Goal: Check status: Check status

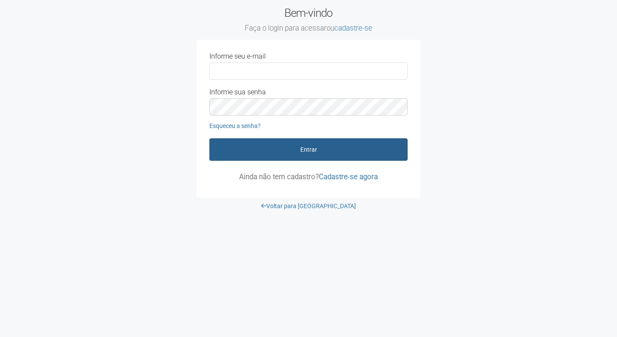
type input "**********"
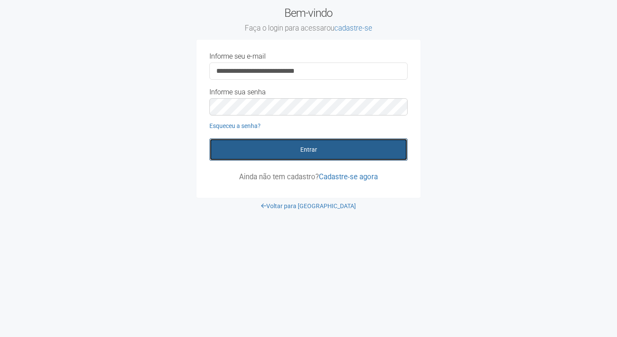
click at [301, 147] on button "Entrar" at bounding box center [308, 149] width 198 height 22
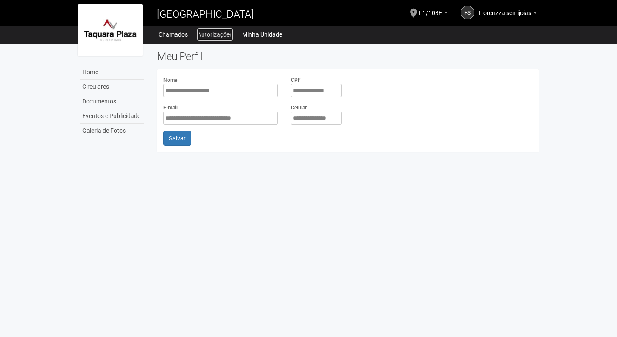
click at [211, 33] on link "Autorizações" at bounding box center [214, 34] width 35 height 12
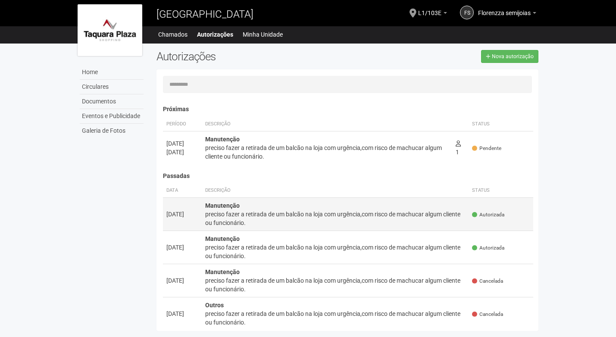
click at [426, 218] on div "preciso fazer a retirada de um balcão na loja com urgência,com risco de machuca…" at bounding box center [335, 218] width 260 height 17
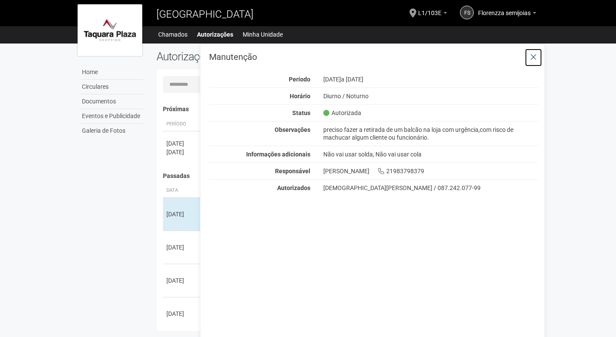
click at [533, 55] on icon at bounding box center [533, 57] width 6 height 9
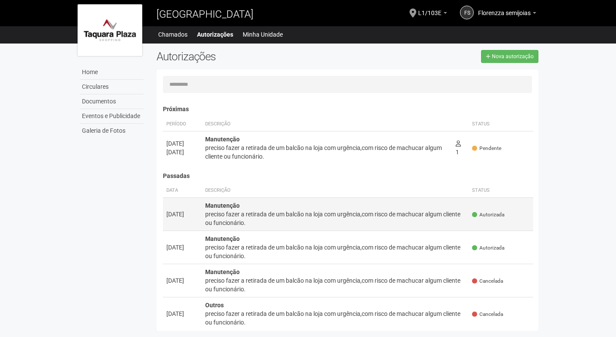
click at [279, 209] on td "Manutenção preciso fazer a retirada de um balcão na loja com urgência,com risco…" at bounding box center [335, 214] width 267 height 33
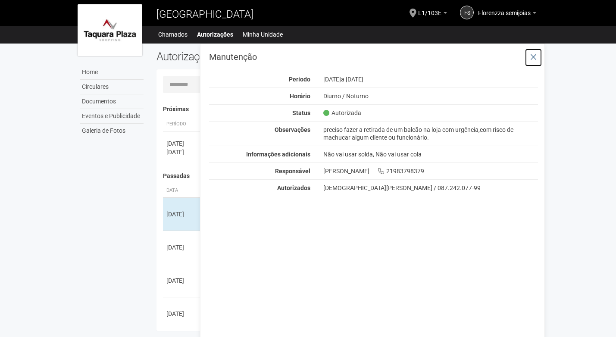
click at [535, 57] on icon at bounding box center [533, 57] width 6 height 9
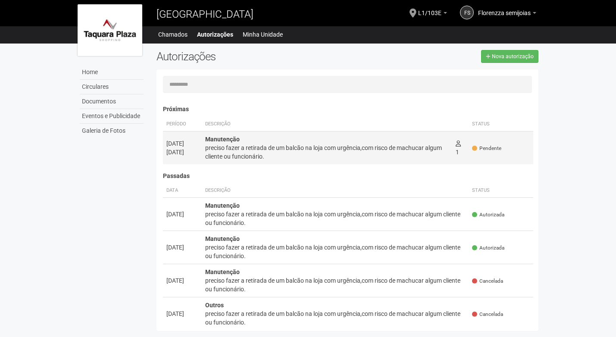
click at [254, 156] on div "preciso fazer a retirada de um balcão na loja com urgência,com risco de machuca…" at bounding box center [327, 152] width 244 height 17
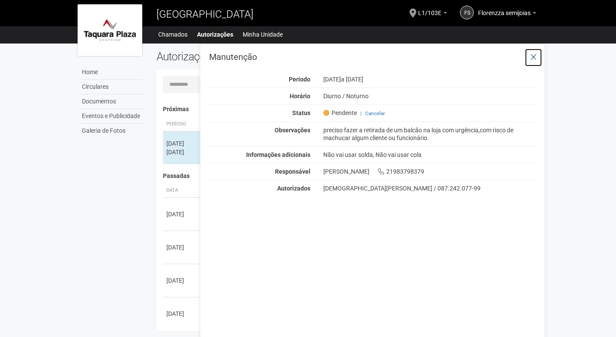
click at [531, 59] on icon at bounding box center [533, 57] width 6 height 9
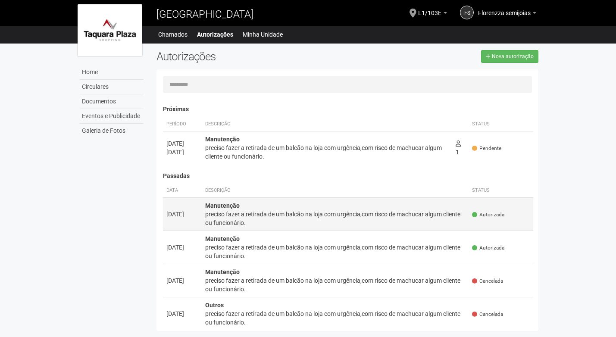
click at [278, 212] on div "preciso fazer a retirada de um balcão na loja com urgência,com risco de machuca…" at bounding box center [335, 218] width 260 height 17
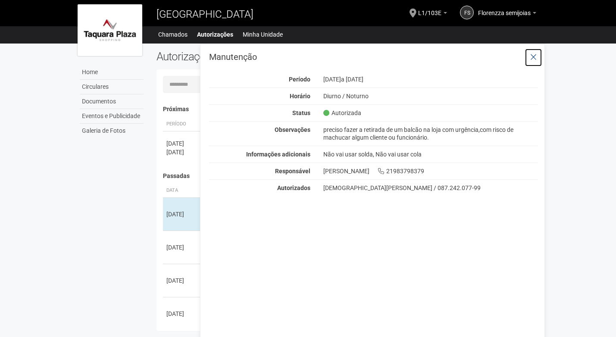
click at [533, 59] on icon at bounding box center [533, 57] width 6 height 9
